Goal: Information Seeking & Learning: Learn about a topic

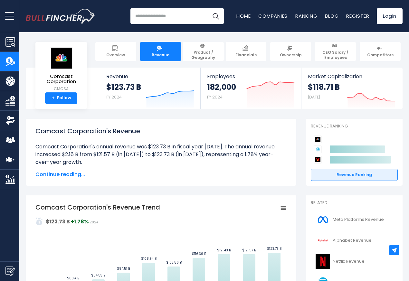
click at [155, 248] on rect "Comcast Corporation's Revenue Trend" at bounding box center [160, 275] width 251 height 145
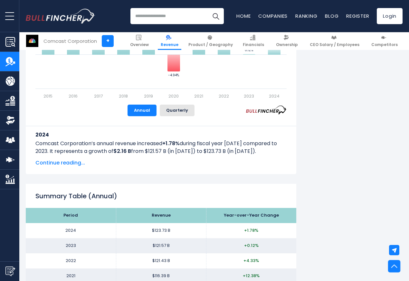
scroll to position [502, 0]
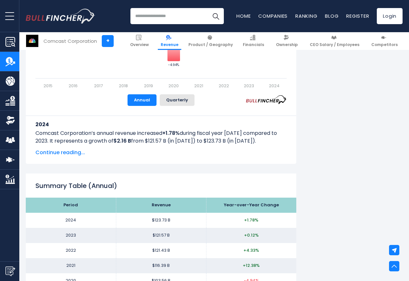
click at [203, 32] on div "Recent searches Trending searches Apple Overview Tesla Financials Home" at bounding box center [214, 16] width 377 height 32
click at [250, 32] on link "Financials" at bounding box center [253, 41] width 27 height 18
click at [8, 178] on img "Company Market Cap" at bounding box center [10, 179] width 10 height 10
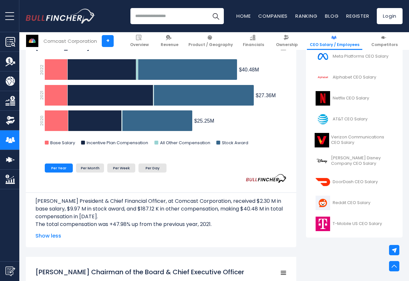
click at [8, 39] on img "Company Overview" at bounding box center [10, 42] width 10 height 10
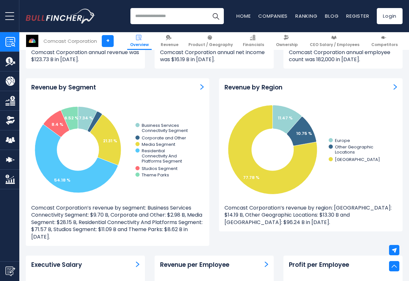
scroll to position [579, 0]
